Goal: Task Accomplishment & Management: Manage account settings

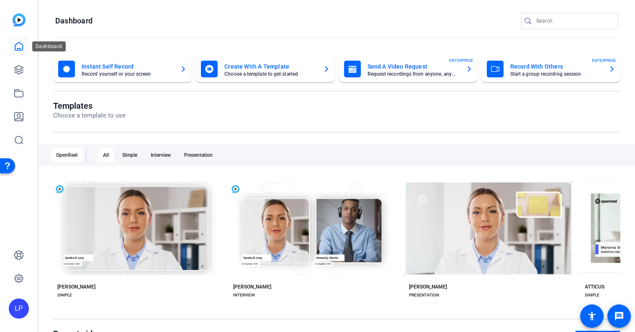
click at [18, 40] on link at bounding box center [19, 46] width 20 height 20
click at [13, 68] on link at bounding box center [19, 70] width 20 height 20
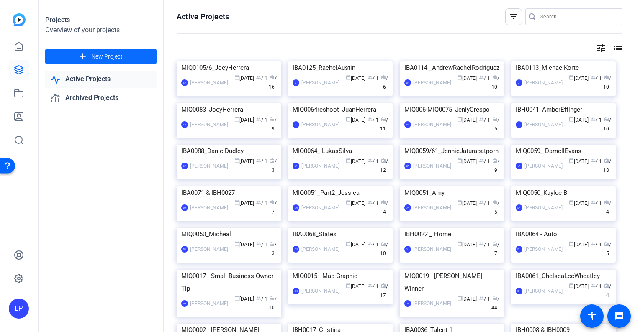
click at [129, 55] on span at bounding box center [100, 56] width 111 height 20
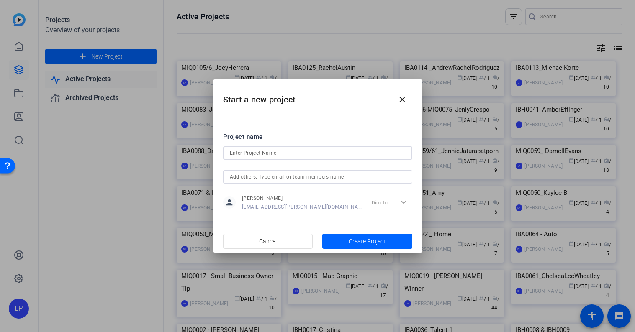
click at [266, 154] on input at bounding box center [318, 153] width 176 height 10
paste input "IBH0070 / IBA0136"
click at [254, 153] on input "IBH0070 / IBA0136" at bounding box center [318, 153] width 176 height 10
click at [254, 154] on input "IBH0070 / IBA0136" at bounding box center [318, 153] width 176 height 10
click at [300, 157] on input "IBH0070/IBA0136" at bounding box center [318, 153] width 176 height 10
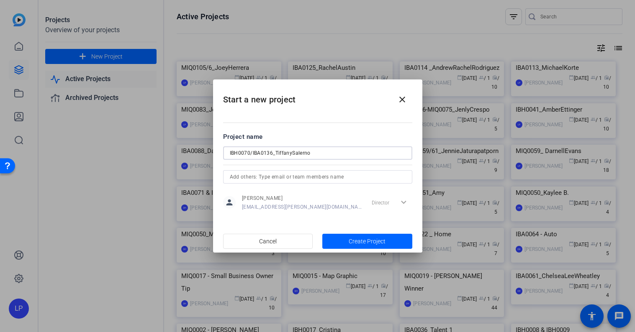
drag, startPoint x: 311, startPoint y: 154, endPoint x: 224, endPoint y: 154, distance: 87.0
click at [224, 154] on div "IBH0070/IBA0136_TiffanySalerno" at bounding box center [317, 152] width 189 height 13
click at [292, 152] on input "IBH0070/IBA0136_TiffanySalerno" at bounding box center [318, 153] width 176 height 10
drag, startPoint x: 335, startPoint y: 154, endPoint x: 191, endPoint y: 154, distance: 143.9
click at [191, 154] on div "Start a new project close Project name IBH0070/IBA0136_TiffanyRoneySalerno pers…" at bounding box center [317, 166] width 635 height 332
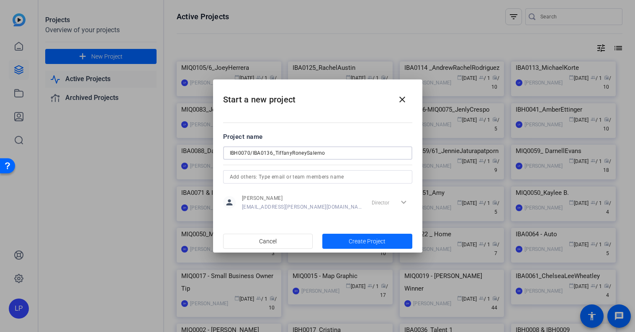
type input "IBH0070/IBA0136_TiffanyRoneySalerno"
click at [373, 243] on span "Create Project" at bounding box center [367, 241] width 37 height 9
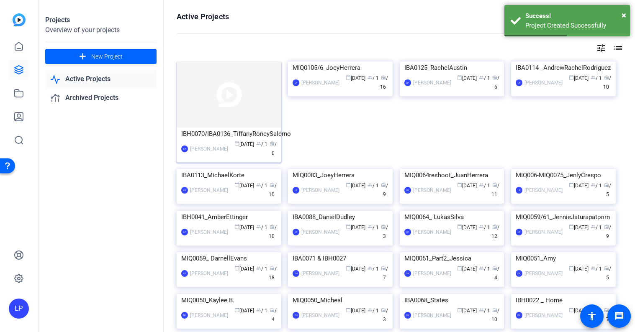
click at [246, 96] on img at bounding box center [229, 95] width 105 height 66
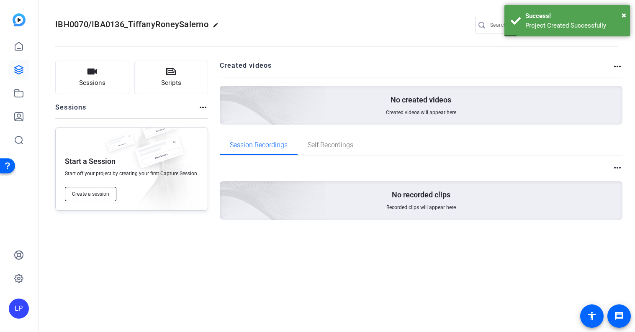
click at [89, 191] on span "Create a session" at bounding box center [90, 194] width 37 height 7
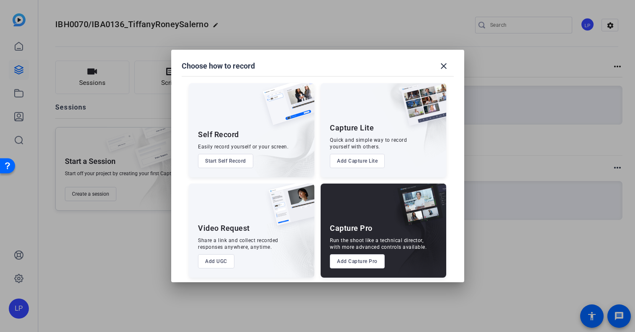
click at [370, 203] on div "Capture Pro Run the shoot like a technical director, with more advanced control…" at bounding box center [384, 231] width 126 height 94
click at [359, 251] on div "Capture Pro Run the shoot like a technical director, with more advanced control…" at bounding box center [384, 231] width 126 height 94
click at [359, 262] on button "Add Capture Pro" at bounding box center [357, 261] width 55 height 14
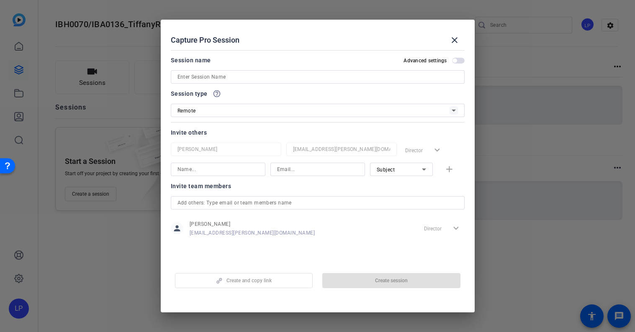
click at [210, 78] on input at bounding box center [317, 77] width 280 height 10
paste input "IBH0070/IBA0136_TiffanyRoneySalerno"
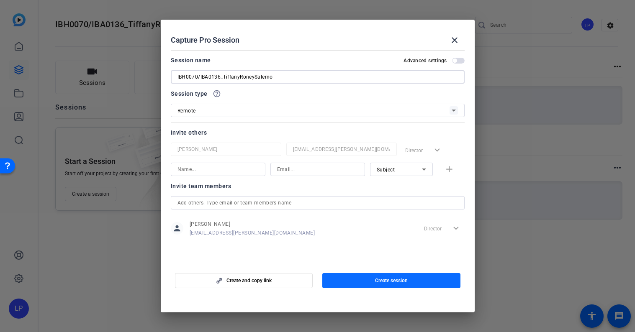
type input "IBH0070/IBA0136_TiffanyRoneySalerno"
click at [367, 282] on span "button" at bounding box center [391, 281] width 138 height 20
